Goal: Information Seeking & Learning: Learn about a topic

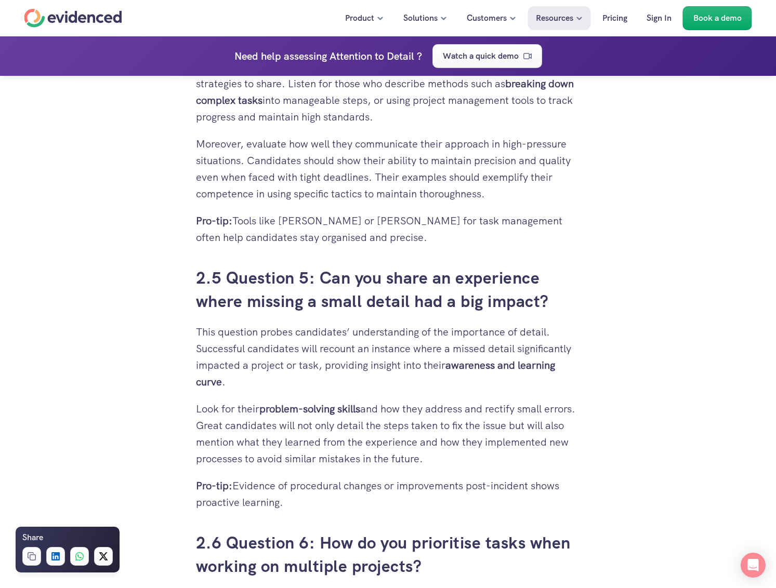
scroll to position [2545, 0]
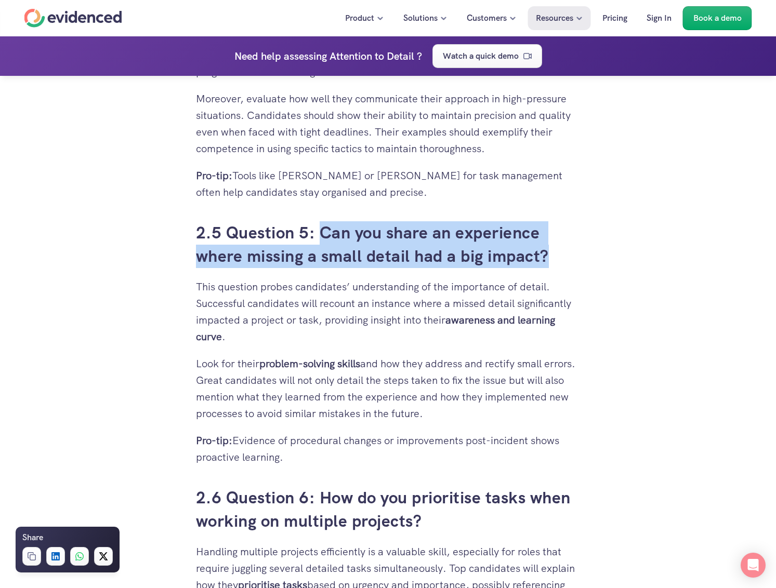
drag, startPoint x: 324, startPoint y: 249, endPoint x: 560, endPoint y: 273, distance: 237.6
click at [560, 268] on h3 "2.5 Question 5: Can you share an experience where missing a small detail had a …" at bounding box center [388, 244] width 384 height 47
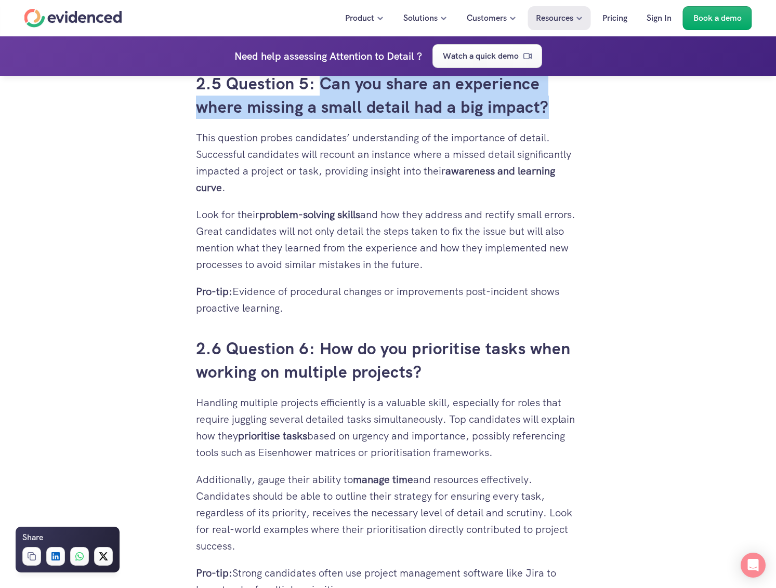
scroll to position [2701, 0]
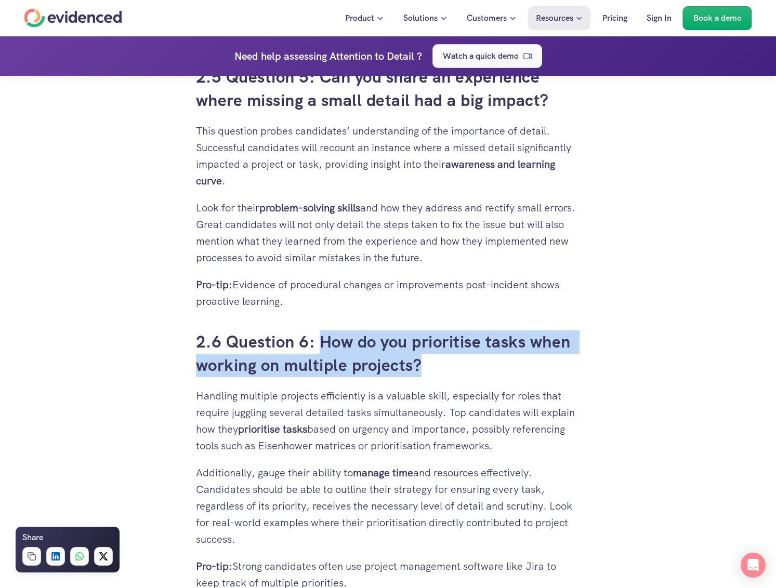
drag, startPoint x: 321, startPoint y: 354, endPoint x: 432, endPoint y: 374, distance: 112.4
click at [432, 374] on h3 "2.6 Question 6: How do you prioritise tasks when working on multiple projects?" at bounding box center [388, 353] width 384 height 47
copy h3 "How do you prioritise tasks when working on multiple projects?"
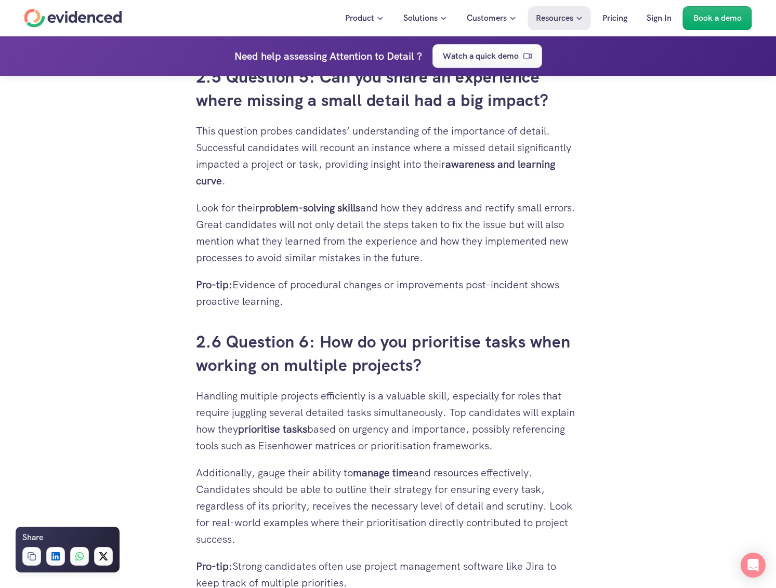
click at [12, 244] on div "Interviewing candidates can be challenging, especially when you need to assess …" at bounding box center [388, 489] width 776 height 5778
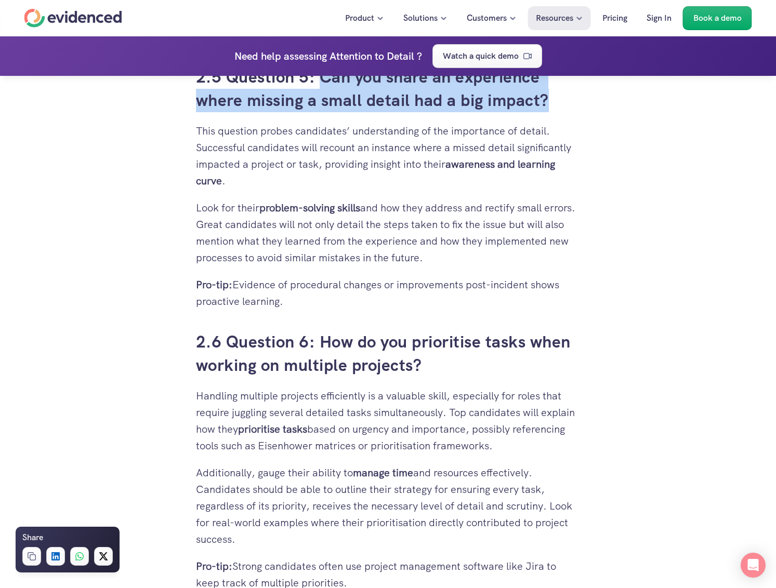
drag, startPoint x: 551, startPoint y: 114, endPoint x: 324, endPoint y: 98, distance: 227.5
click at [324, 98] on h3 "2.5 Question 5: Can you share an experience where missing a small detail had a …" at bounding box center [388, 88] width 384 height 47
copy h3 "Can you share an experience where missing a small detail had a big impact?"
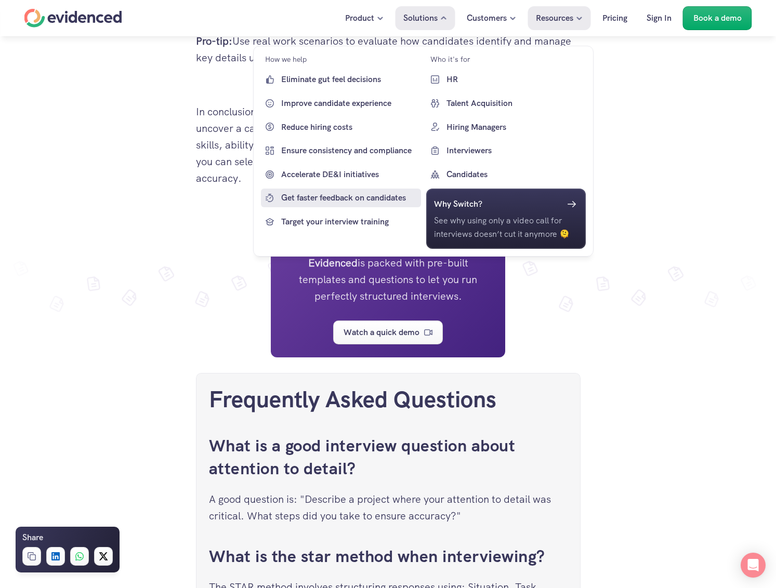
scroll to position [5194, 0]
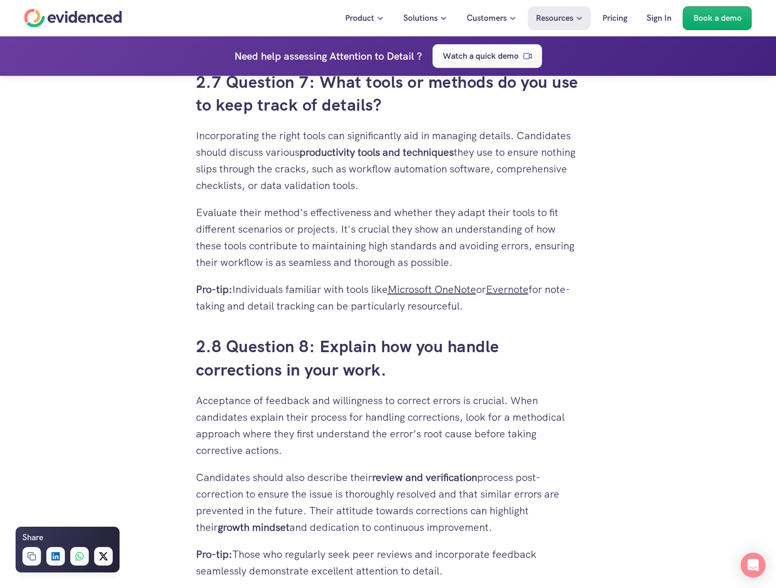
scroll to position [3117, 0]
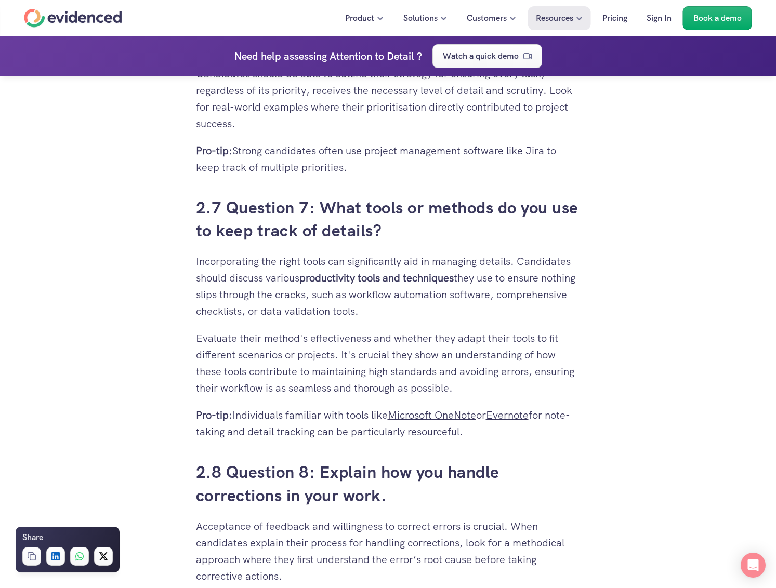
click at [67, 200] on div "Interviewing candidates can be challenging, especially when you need to assess …" at bounding box center [388, 74] width 776 height 5778
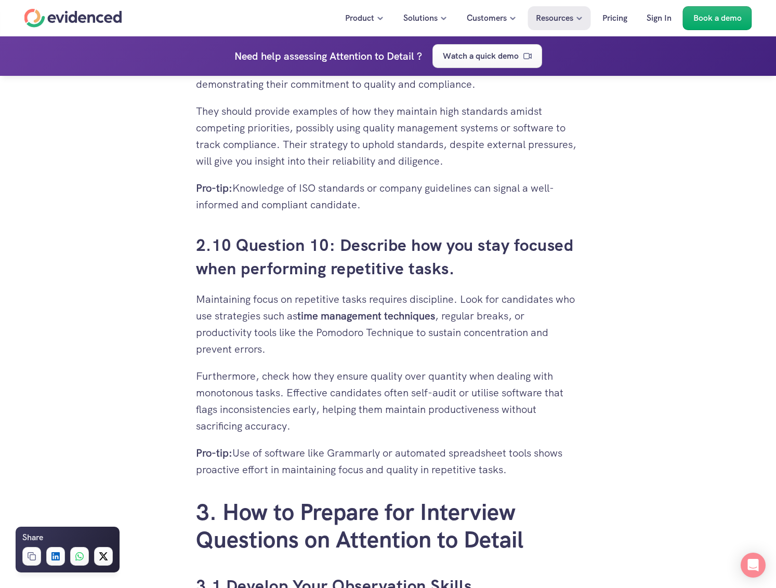
scroll to position [3896, 0]
